Goal: Transaction & Acquisition: Purchase product/service

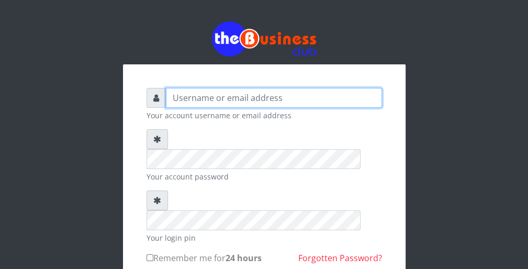
type input "wergbac8"
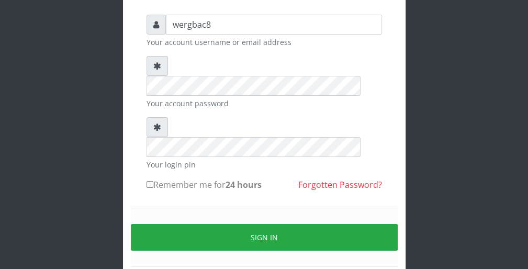
scroll to position [84, 0]
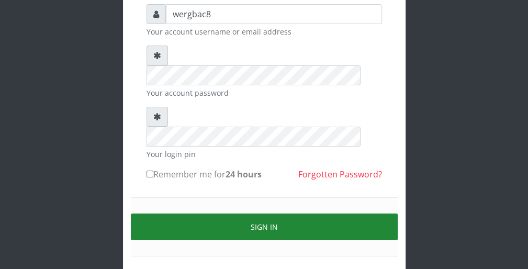
click at [345, 214] on button "Sign in" at bounding box center [264, 227] width 267 height 27
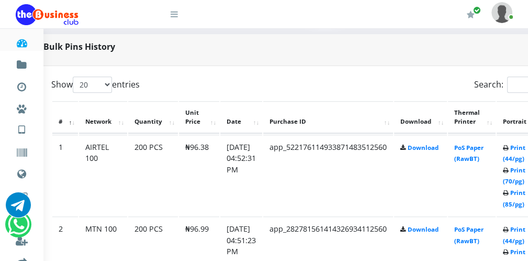
scroll to position [503, 42]
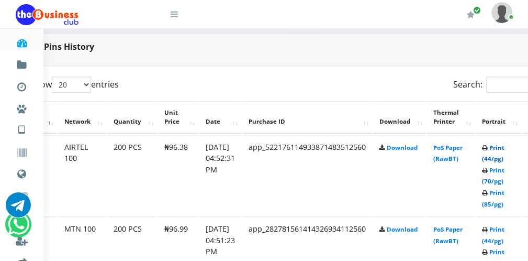
click at [503, 156] on link "Print (44/pg)" at bounding box center [493, 153] width 23 height 19
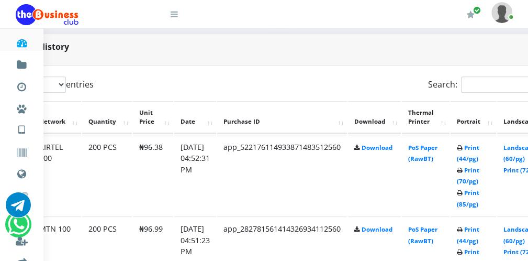
scroll to position [503, 67]
click at [471, 240] on link "Print (44/pg)" at bounding box center [468, 234] width 23 height 19
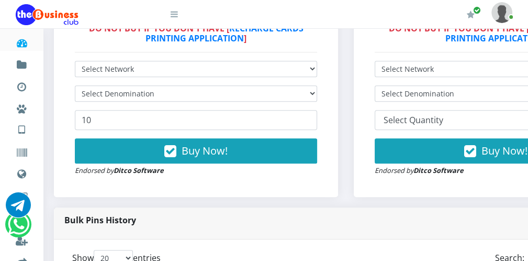
scroll to position [314, 0]
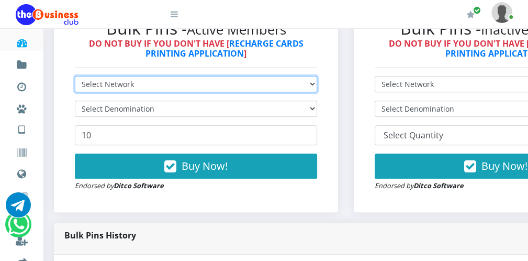
click at [198, 79] on select "Select Network MTN Globacom 9Mobile Airtel" at bounding box center [196, 84] width 242 height 16
select select "Airtel"
click at [75, 77] on select "Select Network MTN Globacom 9Mobile Airtel" at bounding box center [196, 84] width 242 height 16
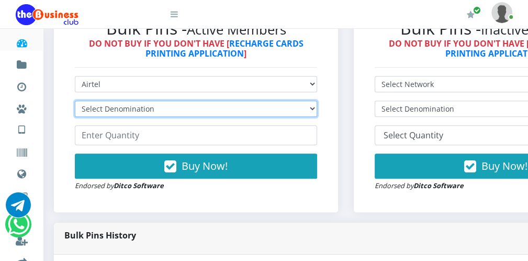
click at [195, 109] on select "Select Denomination Airtel NGN100 - ₦96.38 Airtel NGN200 - ₦192.76 Airtel NGN50…" at bounding box center [196, 109] width 242 height 16
select select "192.76-200"
click at [75, 102] on select "Select Denomination Airtel NGN100 - ₦96.38 Airtel NGN200 - ₦192.76 Airtel NGN50…" at bounding box center [196, 109] width 242 height 16
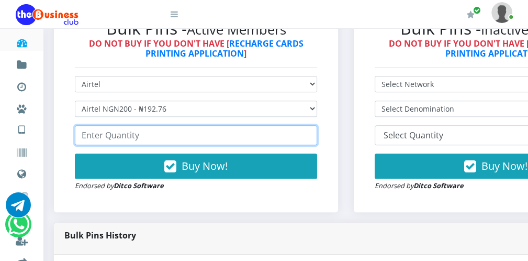
click at [185, 136] on input "number" at bounding box center [196, 135] width 242 height 20
click at [310, 131] on input "52" at bounding box center [196, 135] width 242 height 20
type input "51"
click at [310, 137] on input "51" at bounding box center [196, 135] width 242 height 20
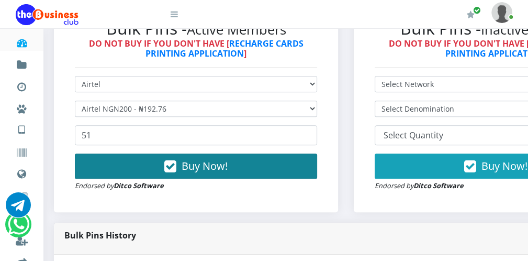
click at [306, 159] on button "Buy Now!" at bounding box center [196, 165] width 242 height 25
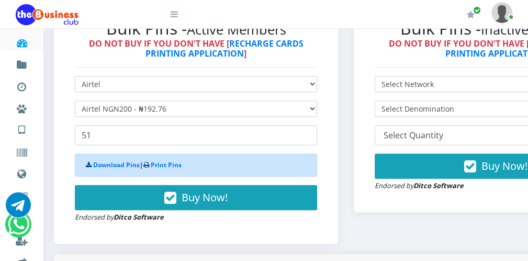
click at [152, 166] on strong "Download Pins | Print Pins" at bounding box center [134, 164] width 96 height 9
click at [149, 164] on icon at bounding box center [147, 165] width 6 height 6
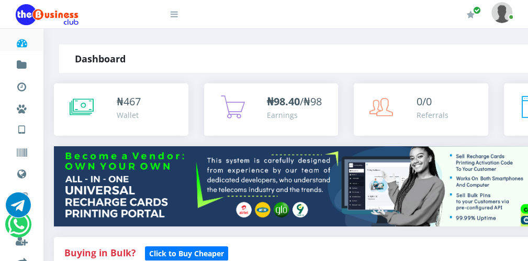
click at [526, 253] on h4 "Buying in Bulk?   Click to Buy Cheaper" at bounding box center [346, 253] width 564 height 12
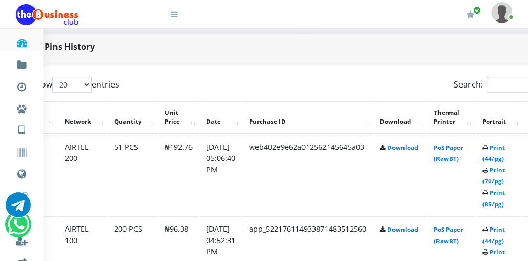
scroll to position [503, 42]
click at [505, 156] on link "Print (44/pg)" at bounding box center [493, 153] width 23 height 19
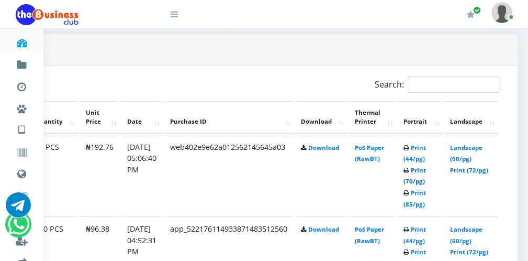
click at [424, 180] on link "Print (70/pg)" at bounding box center [415, 175] width 23 height 19
